Goal: Browse casually

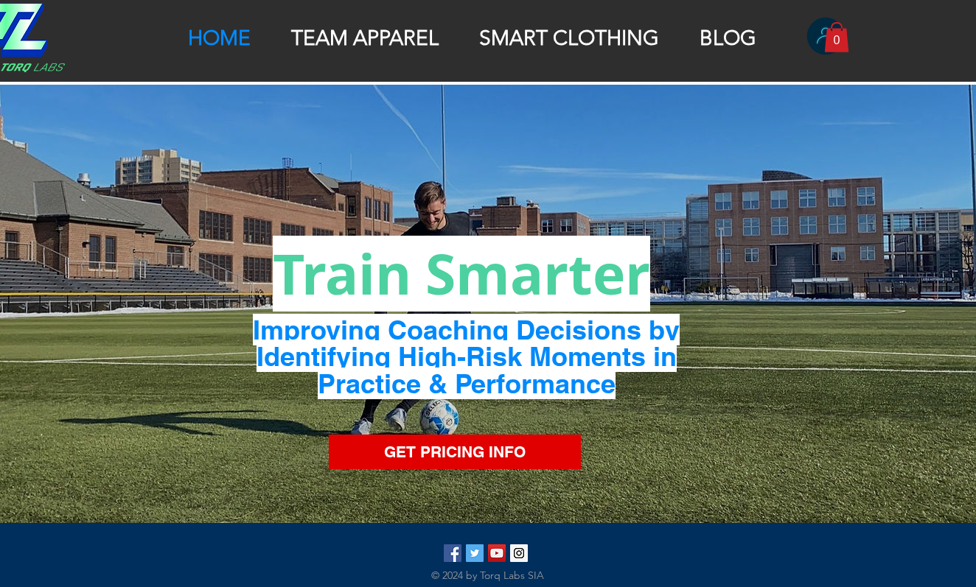
click at [488, 41] on p "SMART CLOTHING" at bounding box center [569, 38] width 195 height 25
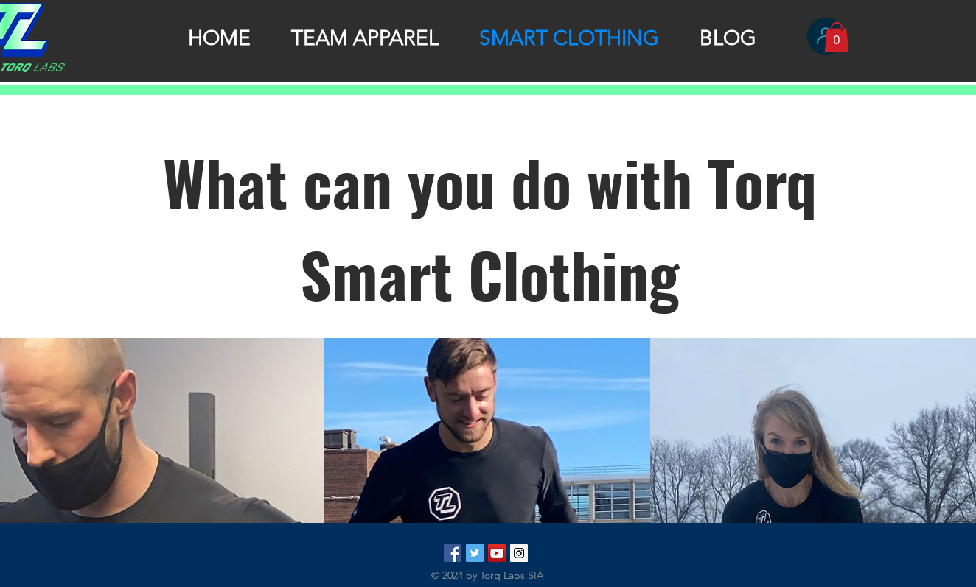
click at [519, 554] on img "Torq_Labs Instagram" at bounding box center [519, 554] width 18 height 18
click at [475, 554] on img "Twitter Social Icon" at bounding box center [475, 554] width 18 height 18
click at [519, 554] on img "Torq_Labs Instagram" at bounding box center [519, 554] width 18 height 18
click at [26, 38] on img at bounding box center [26, 37] width 78 height 69
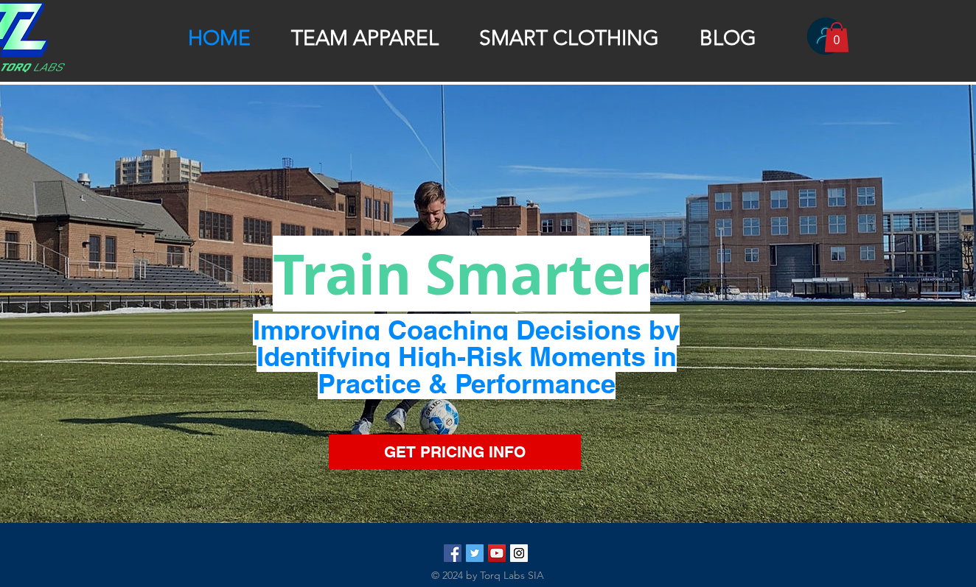
click at [488, 321] on span "Improving Coaching Decisions by Identifying High-Risk Moments in Practice & Per…" at bounding box center [466, 357] width 427 height 86
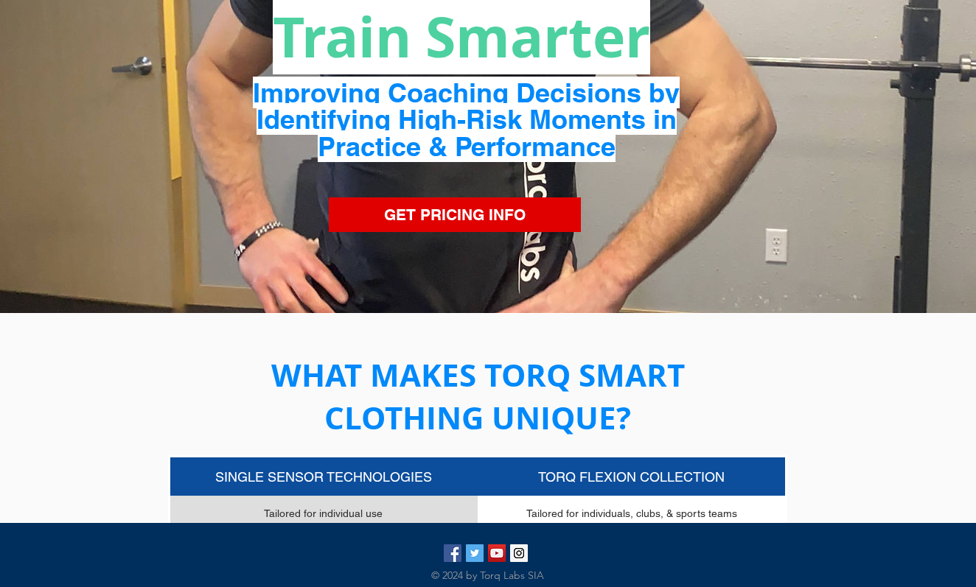
click at [497, 554] on img "YouTube Social Icon" at bounding box center [497, 554] width 18 height 18
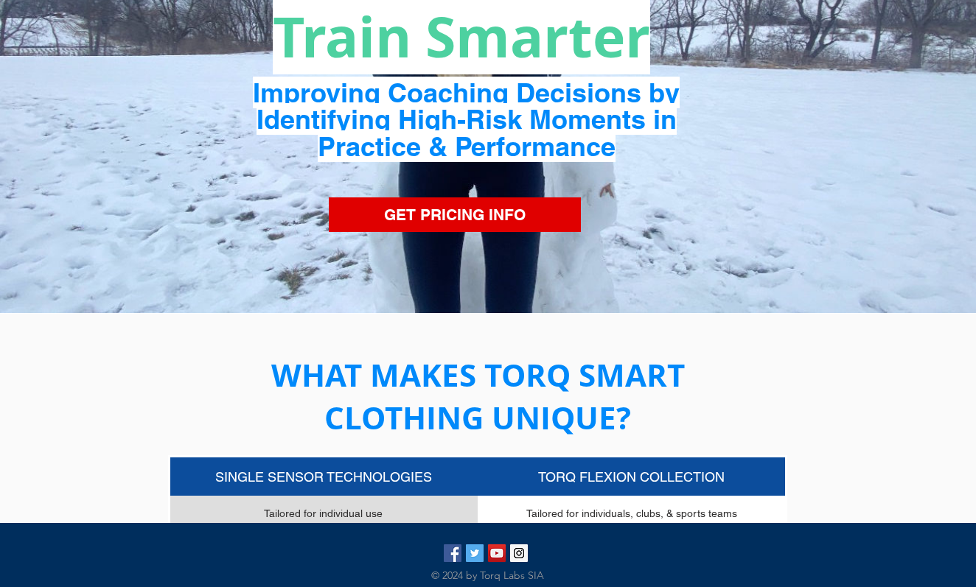
click at [475, 554] on img "Twitter Social Icon" at bounding box center [475, 554] width 18 height 18
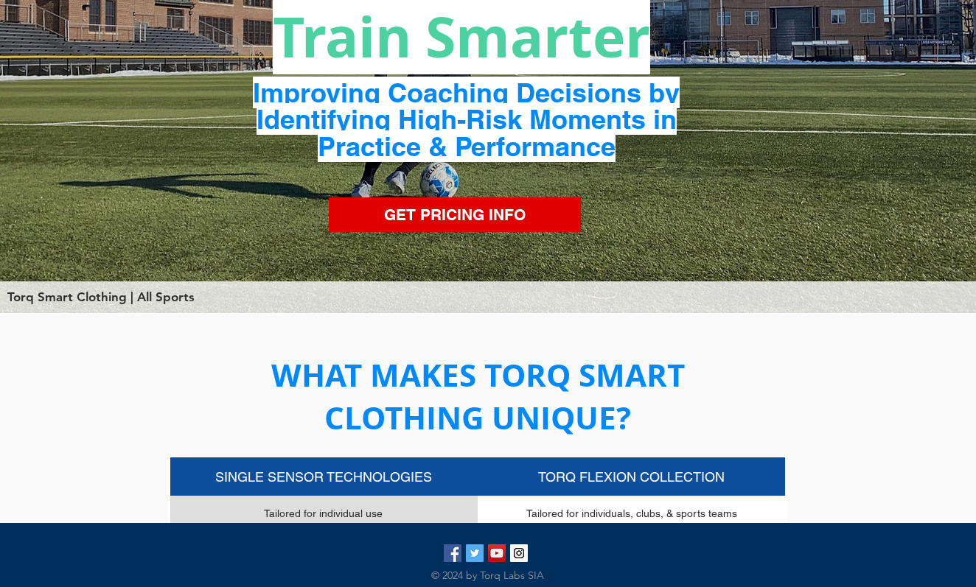
click at [488, 293] on div "Torq Smart Clothing | All Sports" at bounding box center [454, 298] width 895 height 18
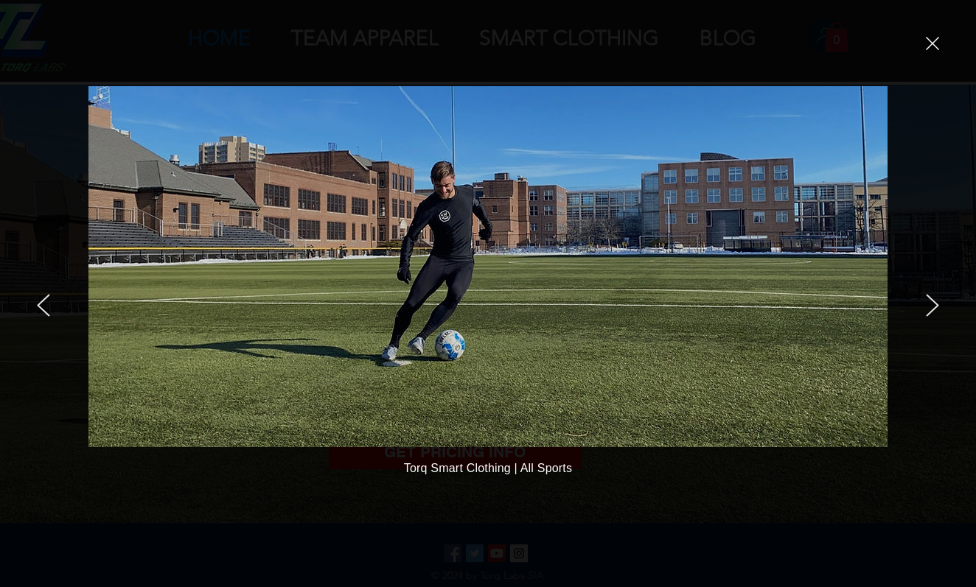
click at [488, 267] on img at bounding box center [487, 266] width 799 height 361
